Goal: Transaction & Acquisition: Purchase product/service

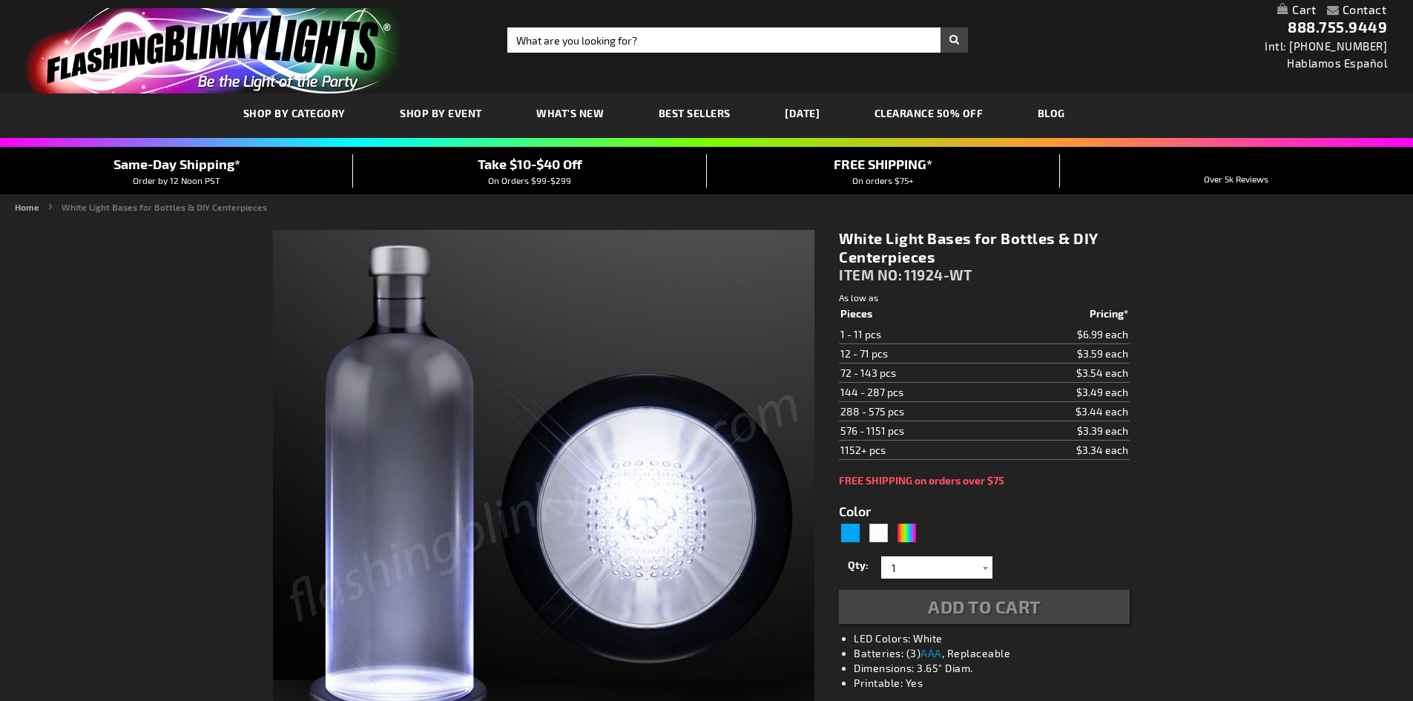
type input "5646"
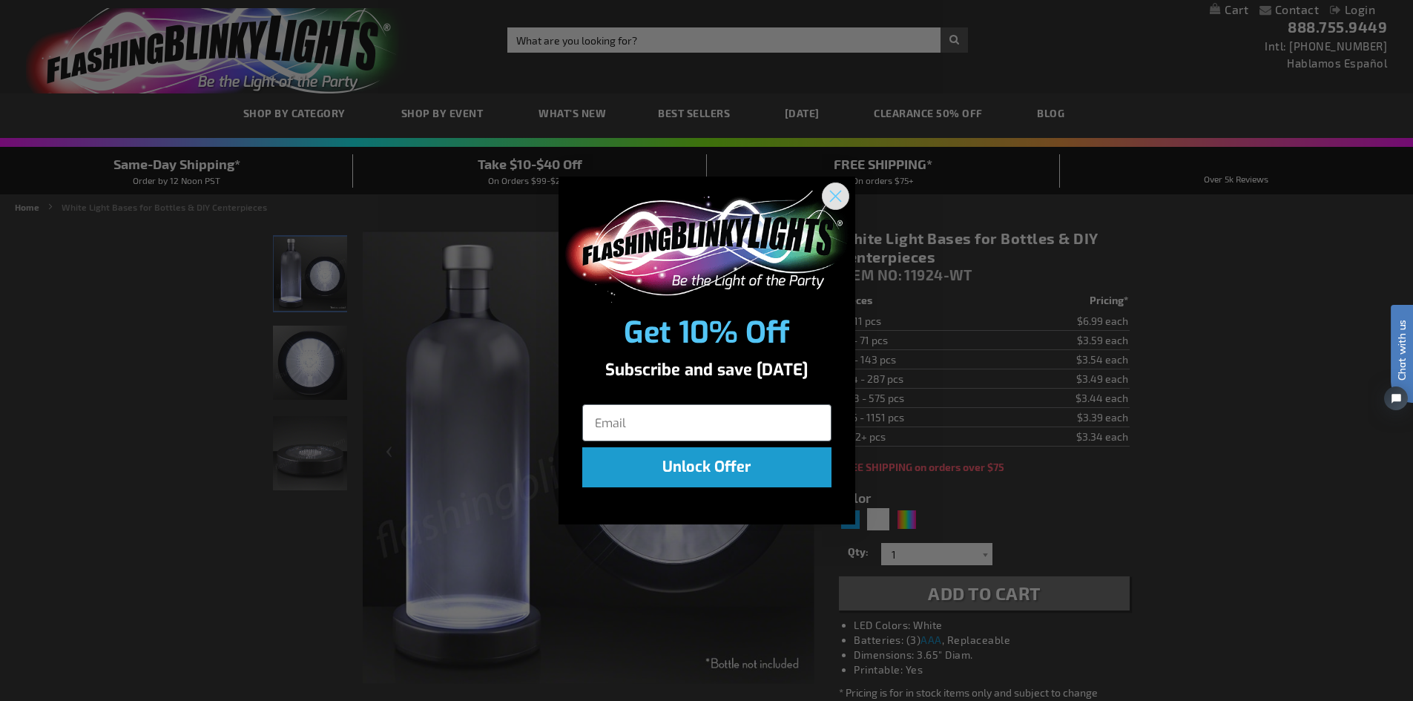
click at [835, 200] on circle "Close dialog" at bounding box center [834, 196] width 24 height 24
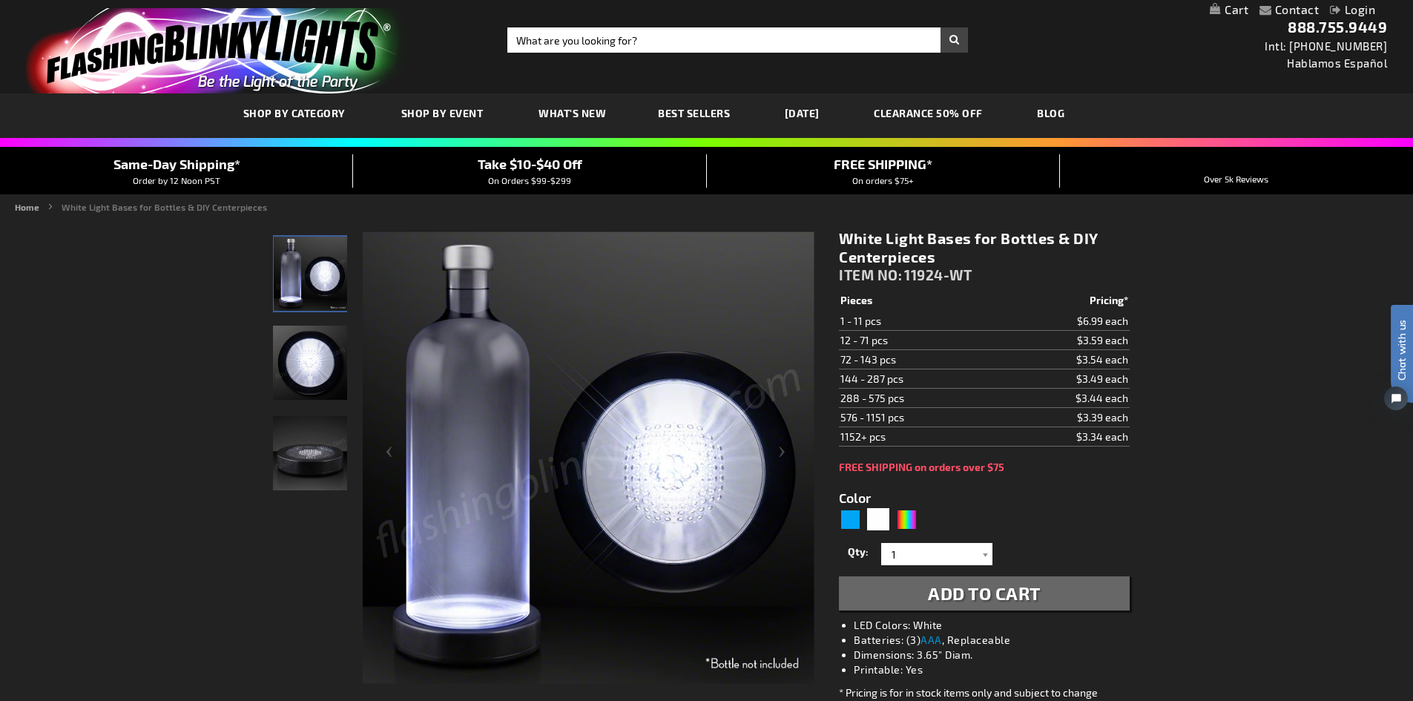
click at [312, 362] on img "LED White Light Up Bottle Bases Glorifier" at bounding box center [310, 363] width 74 height 74
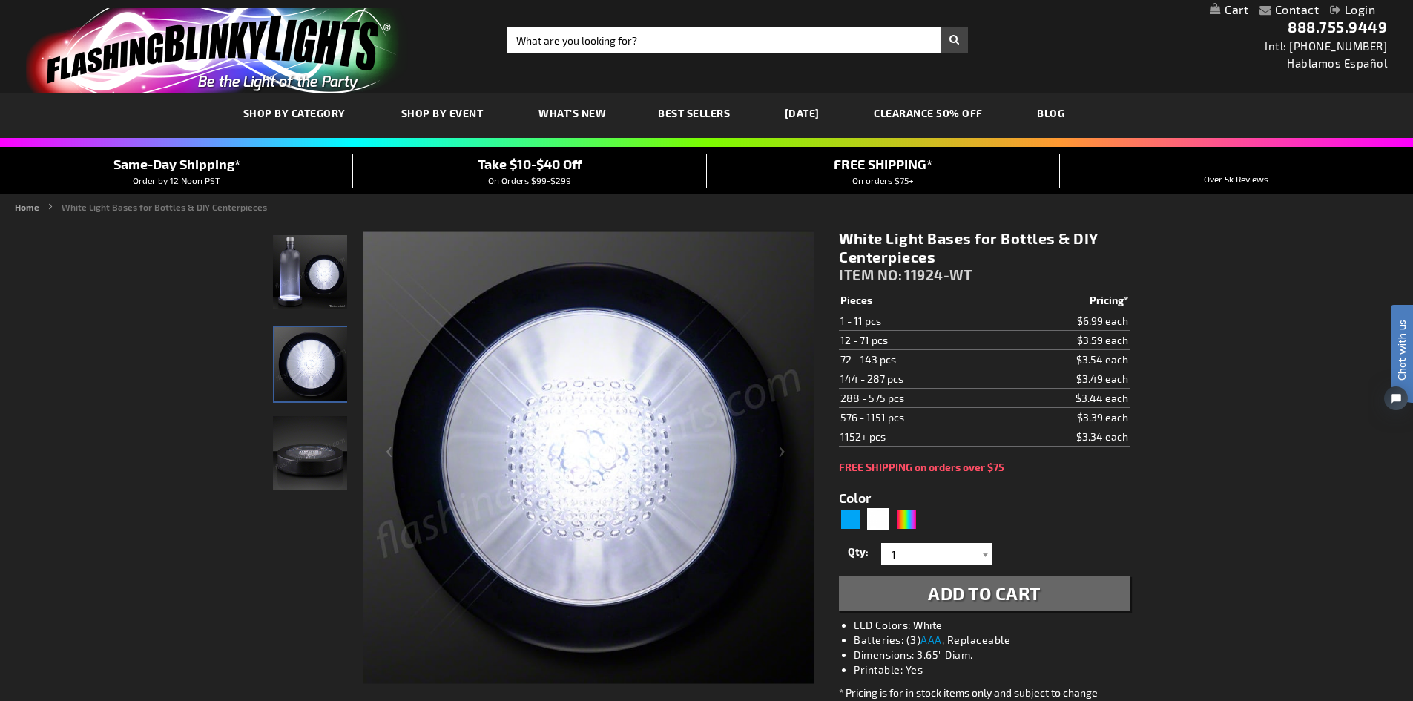
click at [306, 469] on img "LED White Light Up Bottle Bases Glorifier" at bounding box center [310, 453] width 74 height 74
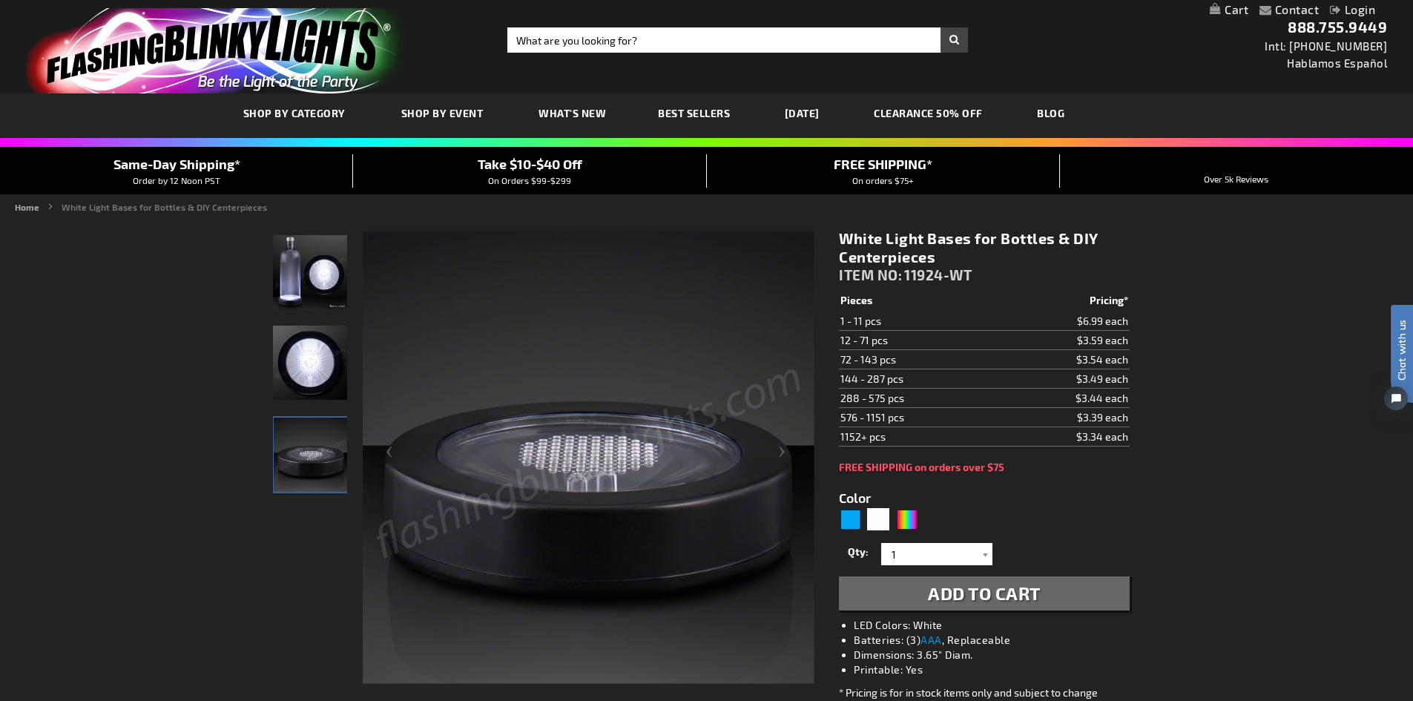
click at [320, 263] on img "LED White Light Up Bottle Bases Glorifier" at bounding box center [310, 272] width 74 height 74
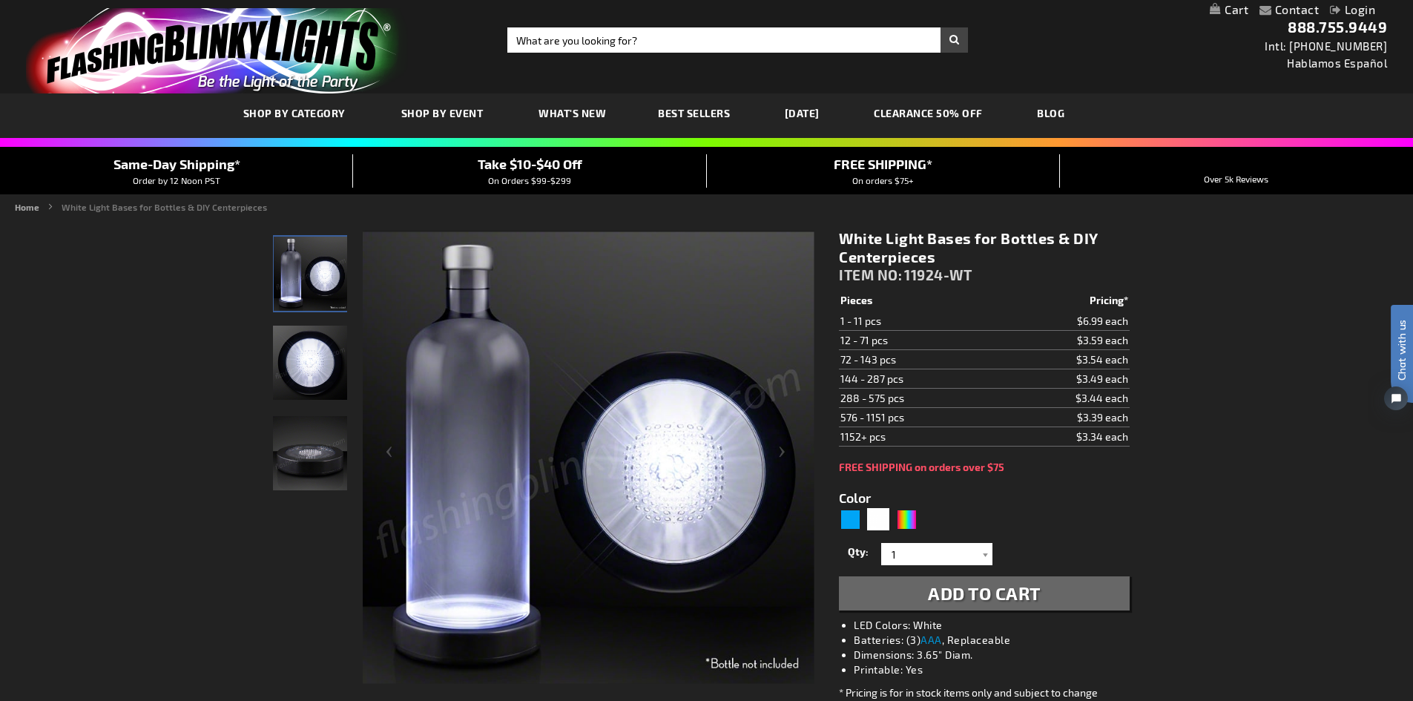
click at [323, 356] on img "LED White Light Up Bottle Bases Glorifier" at bounding box center [310, 363] width 74 height 74
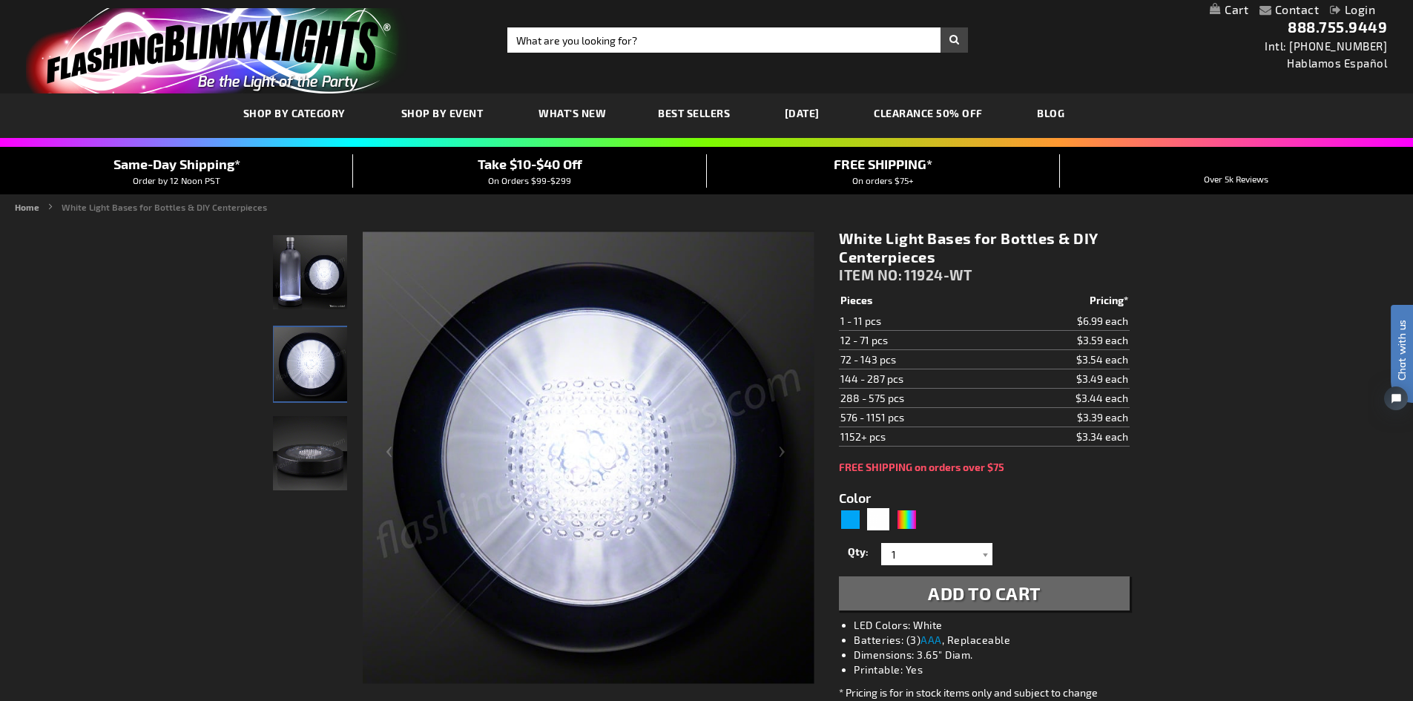
click at [306, 445] on img "LED White Light Up Bottle Bases Glorifier" at bounding box center [310, 453] width 74 height 74
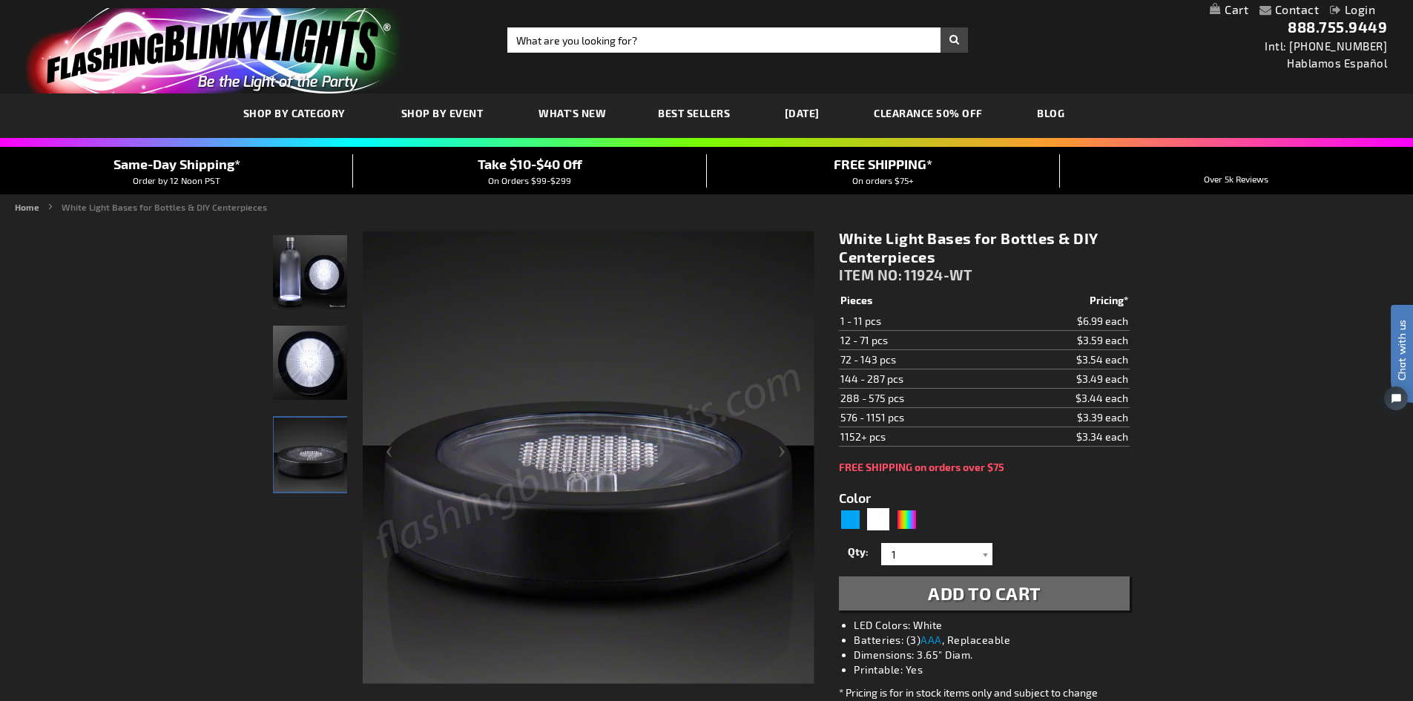
click at [294, 372] on img "LED White Light Up Bottle Bases Glorifier" at bounding box center [310, 363] width 74 height 74
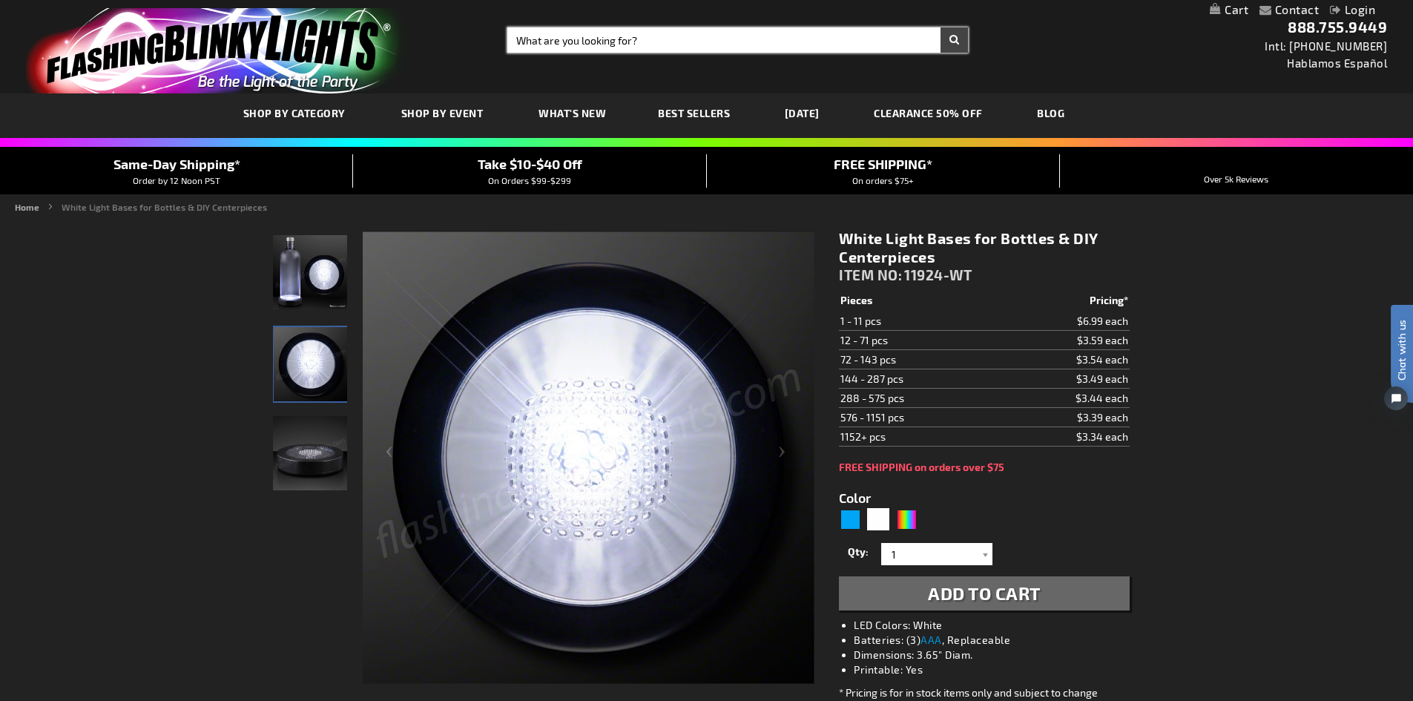
click at [945, 44] on input "Search" at bounding box center [737, 39] width 461 height 25
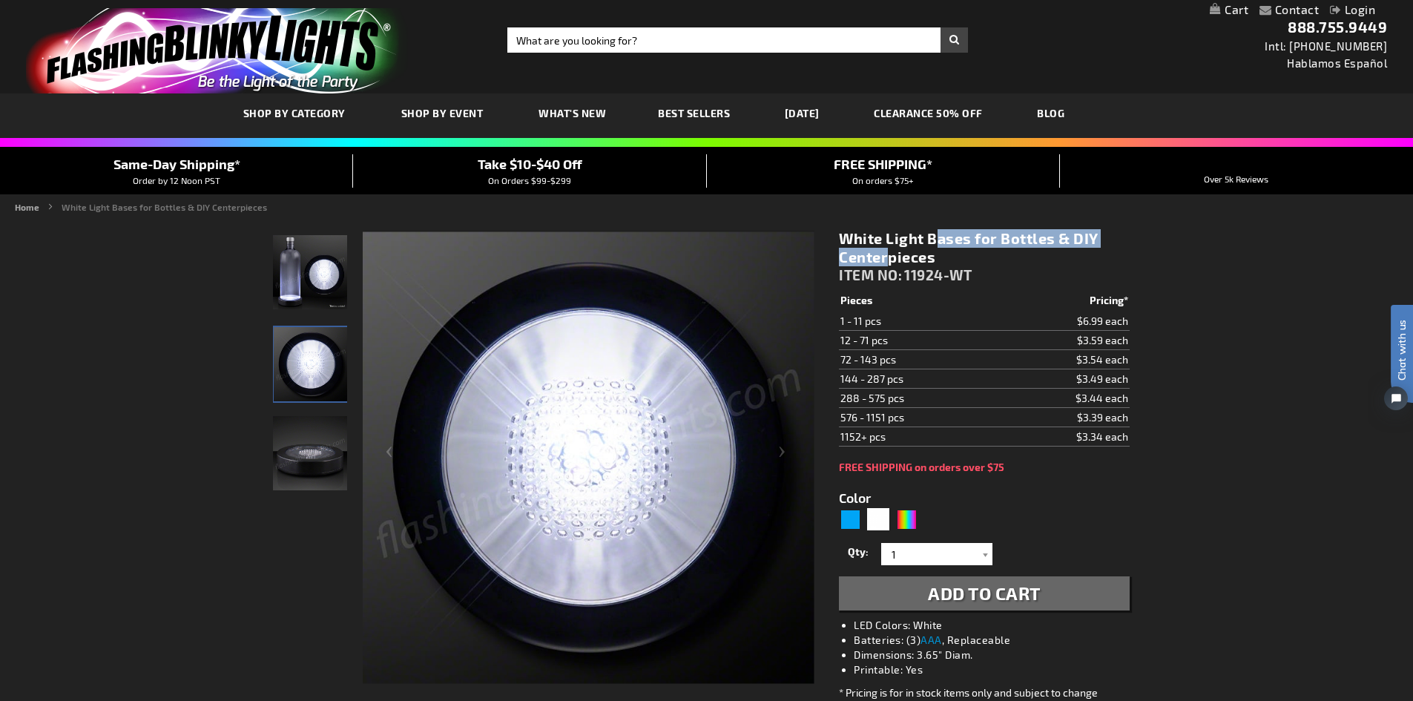
drag, startPoint x: 841, startPoint y: 237, endPoint x: 1052, endPoint y: 240, distance: 211.4
click at [1052, 240] on h1 "White Light Bases for Bottles & DIY Centerpieces" at bounding box center [984, 247] width 290 height 37
copy h1 "White Light Bases for Bottles"
click at [310, 288] on img "LED White Light Up Bottle Bases Glorifier" at bounding box center [310, 272] width 74 height 74
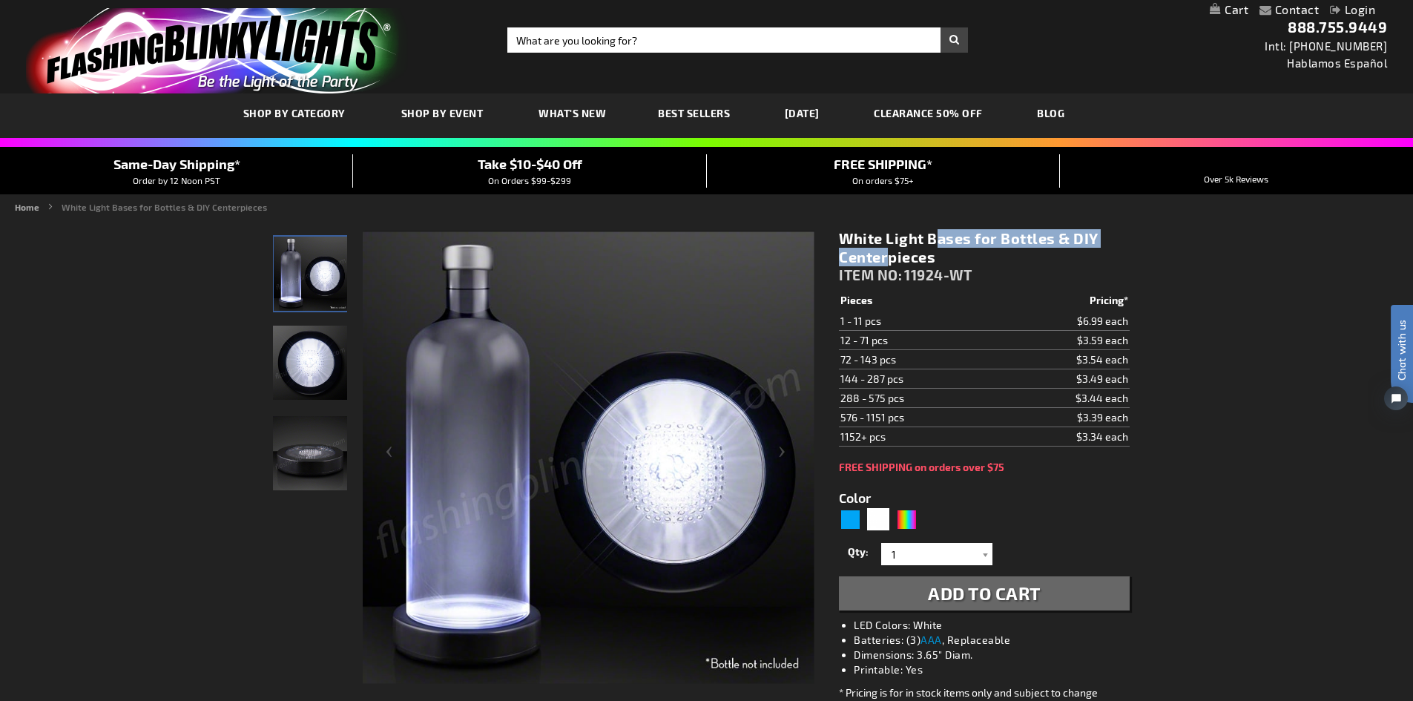
click at [282, 469] on img "LED White Light Up Bottle Bases Glorifier" at bounding box center [310, 453] width 74 height 74
